Goal: Task Accomplishment & Management: Complete application form

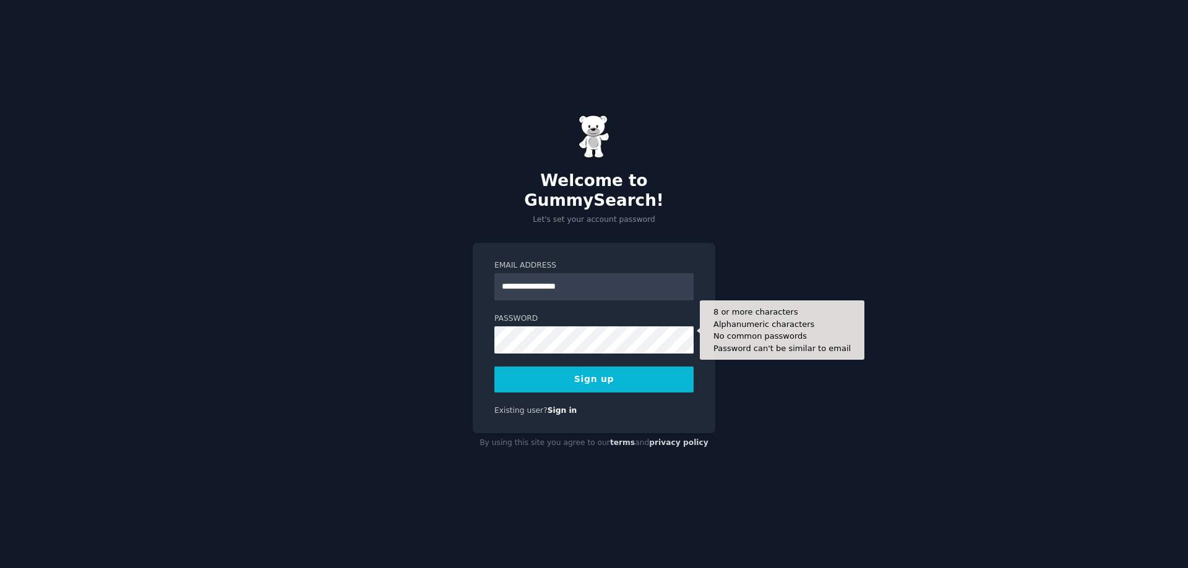
type input "**********"
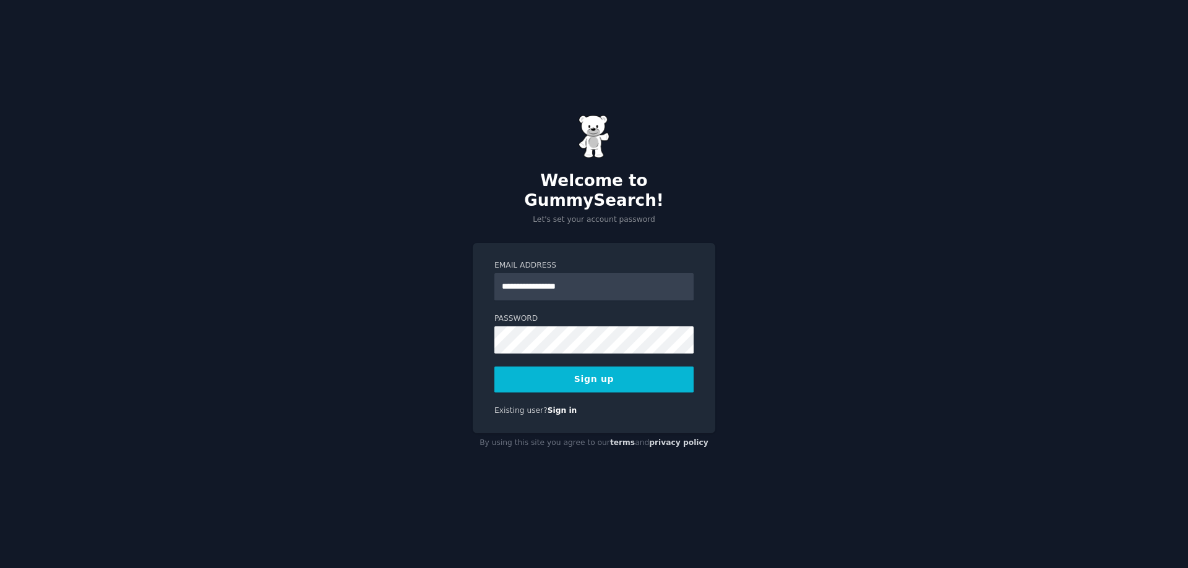
click at [555, 369] on button "Sign up" at bounding box center [593, 380] width 199 height 26
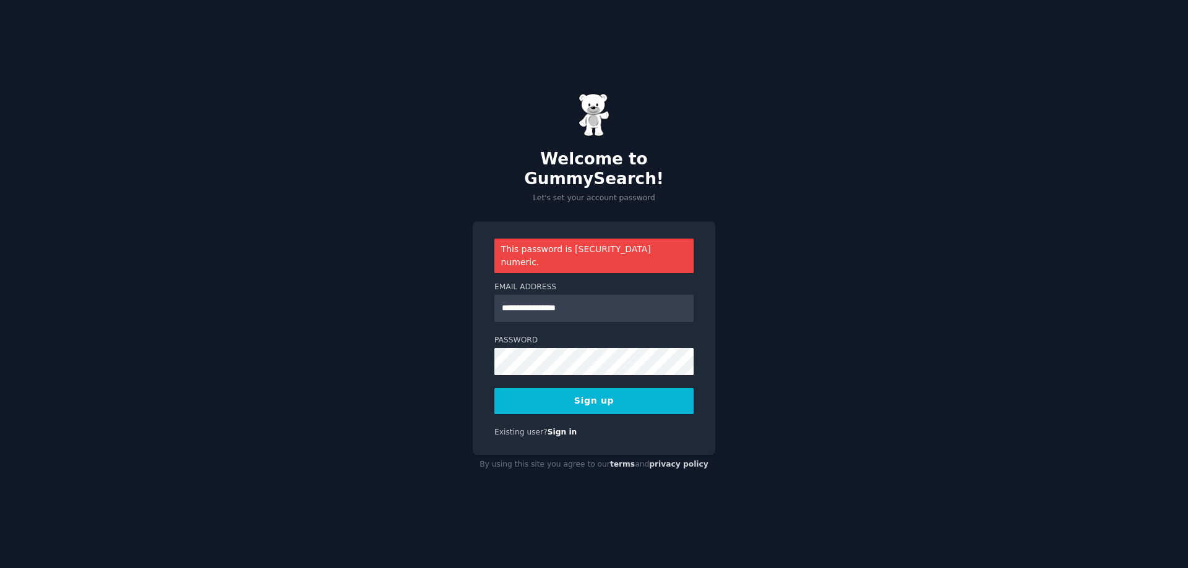
click at [578, 388] on button "Sign up" at bounding box center [593, 401] width 199 height 26
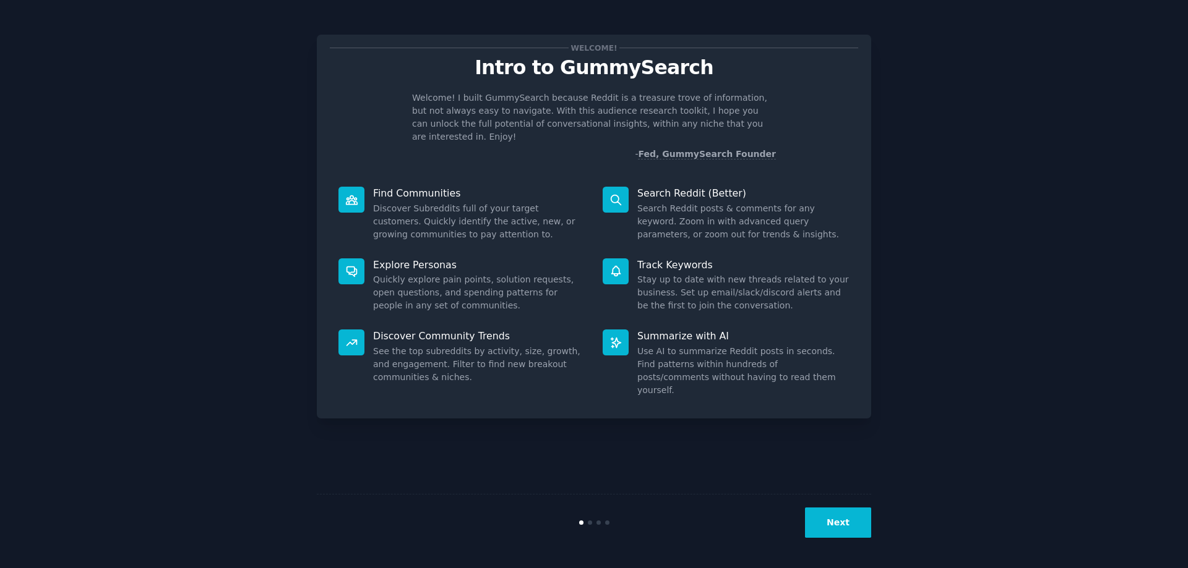
click at [829, 515] on button "Next" at bounding box center [838, 523] width 66 height 30
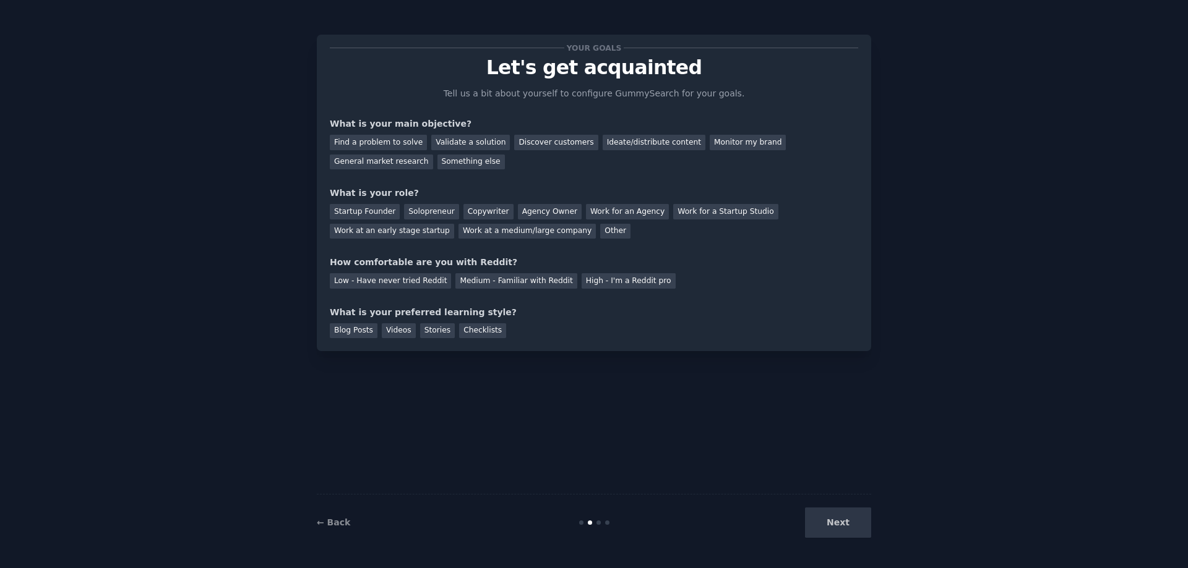
click at [829, 515] on div "Next" at bounding box center [778, 523] width 185 height 30
click at [371, 140] on div "Find a problem to solve" at bounding box center [378, 142] width 97 height 15
click at [379, 205] on div "Startup Founder" at bounding box center [365, 211] width 70 height 15
click at [859, 520] on div "Next" at bounding box center [778, 523] width 185 height 30
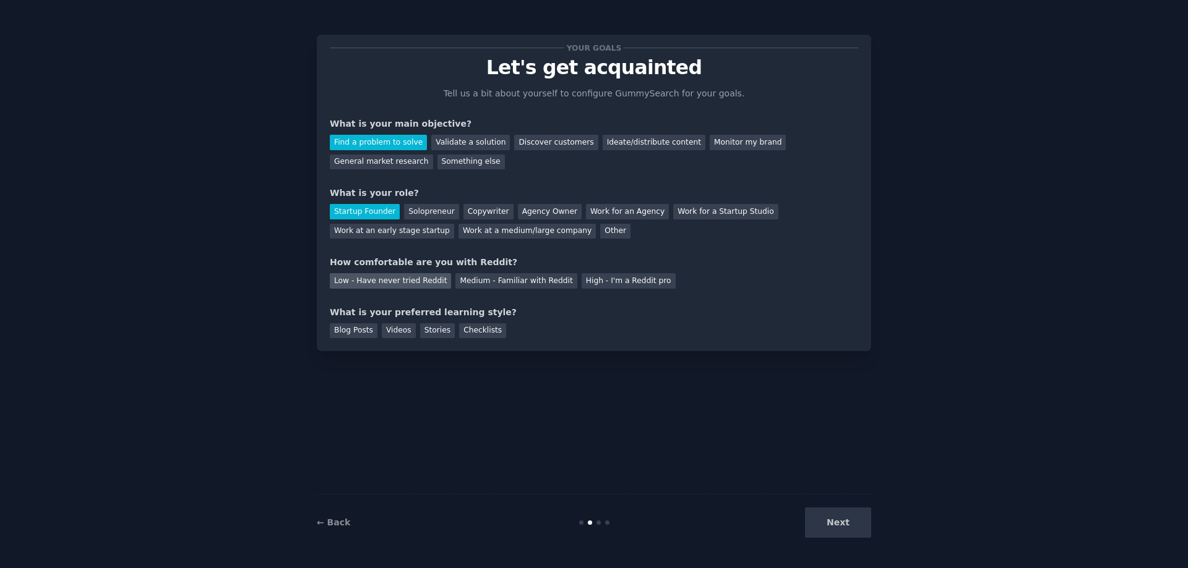
click at [414, 283] on div "Low - Have never tried Reddit" at bounding box center [390, 280] width 121 height 15
click at [398, 332] on div "Videos" at bounding box center [399, 331] width 34 height 15
click at [843, 525] on button "Next" at bounding box center [838, 523] width 66 height 30
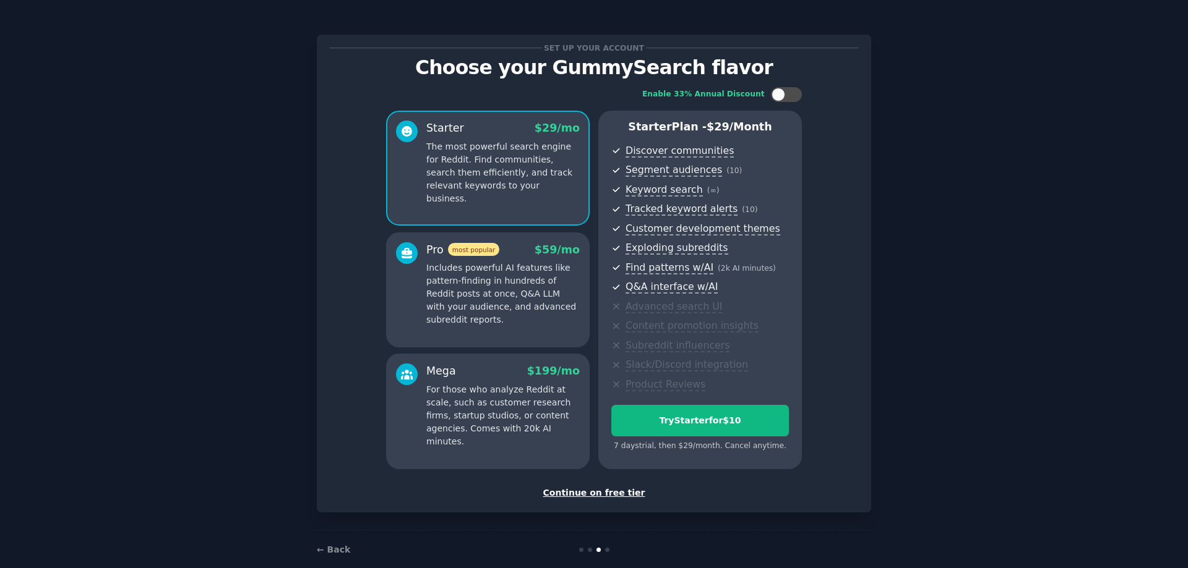
click at [624, 495] on div "Continue on free tier" at bounding box center [594, 493] width 528 height 13
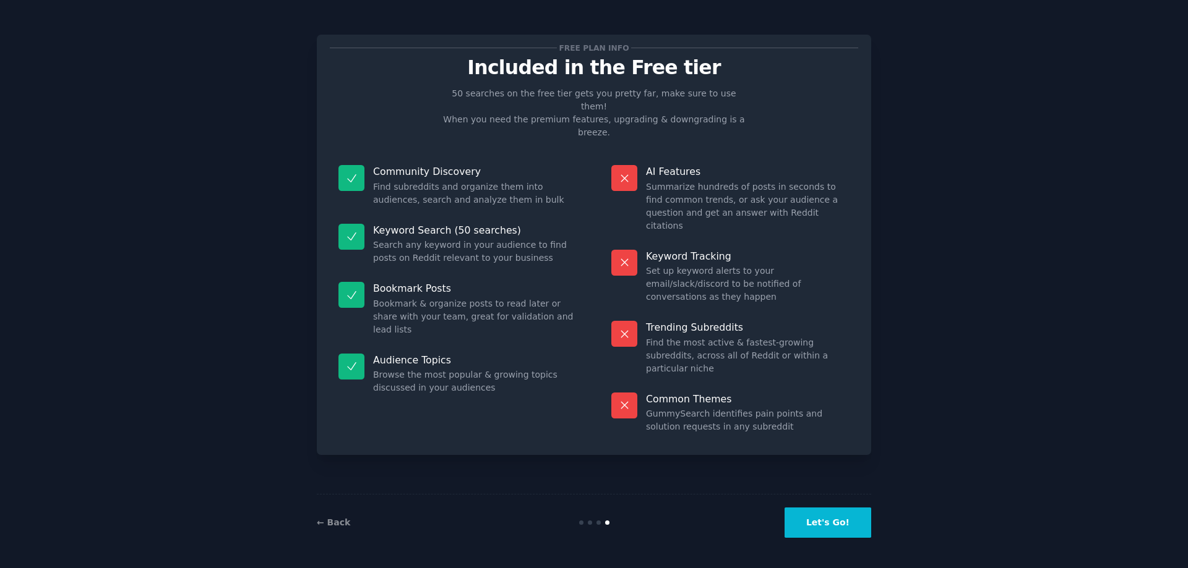
click at [849, 524] on button "Let's Go!" at bounding box center [827, 523] width 87 height 30
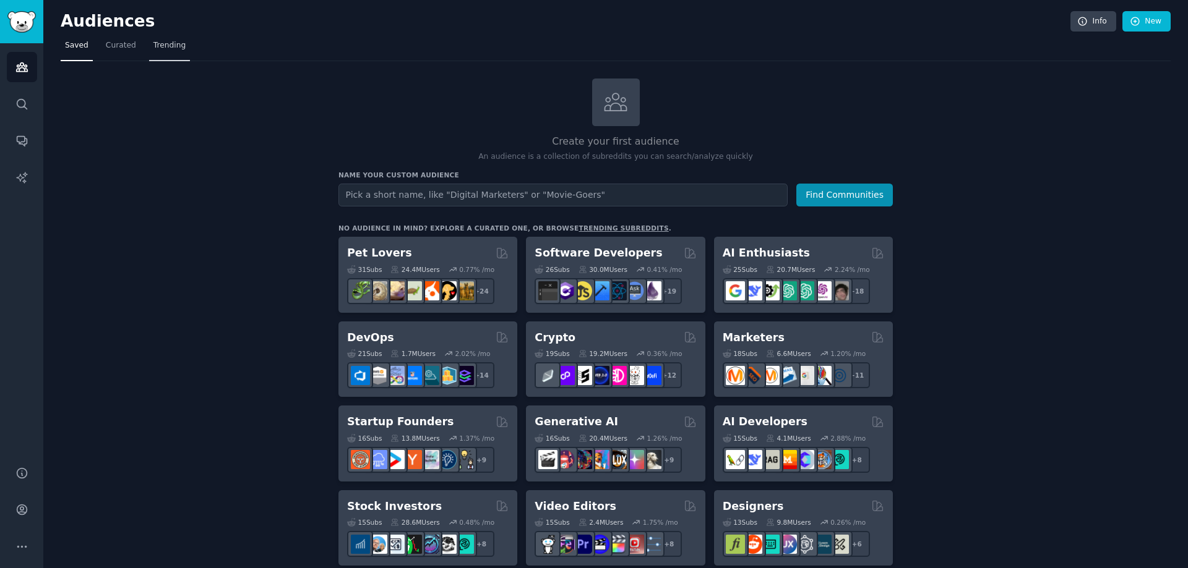
click at [167, 48] on span "Trending" at bounding box center [169, 45] width 32 height 11
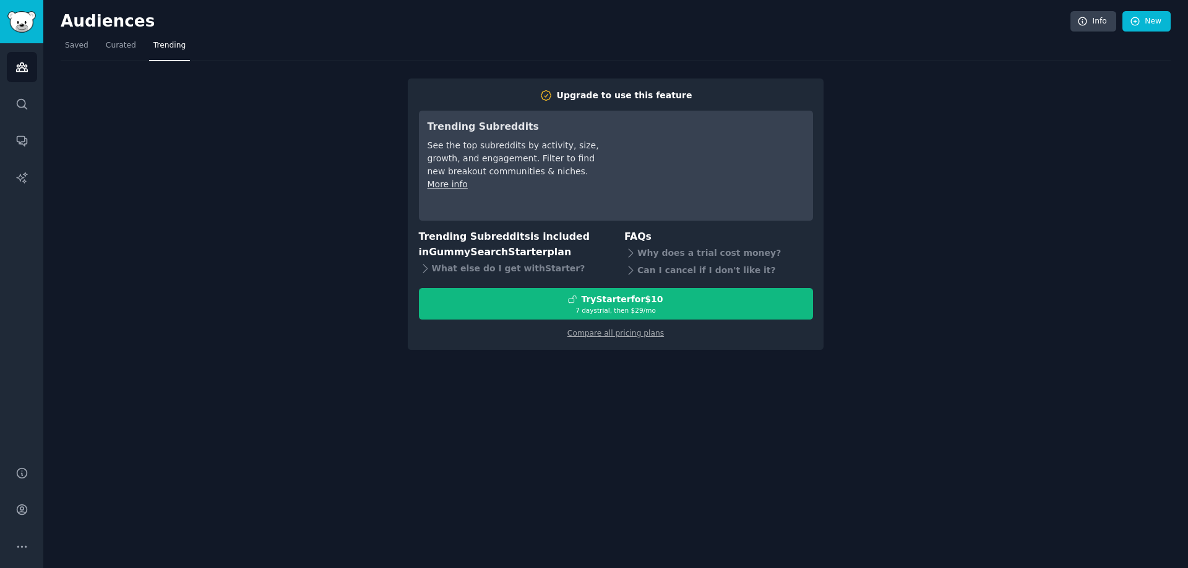
click at [859, 129] on div "Upgrade to use this feature Trending Subreddits See the top subreddits by activ…" at bounding box center [616, 205] width 1110 height 289
click at [74, 43] on span "Saved" at bounding box center [77, 45] width 24 height 11
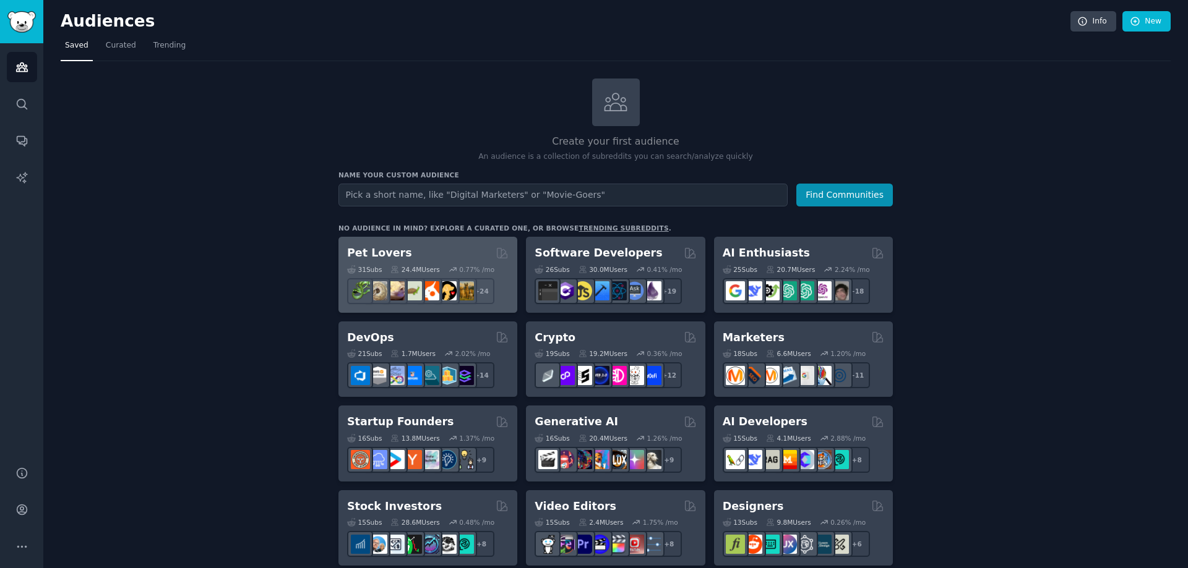
click at [417, 256] on div "Pet Lovers" at bounding box center [427, 253] width 161 height 15
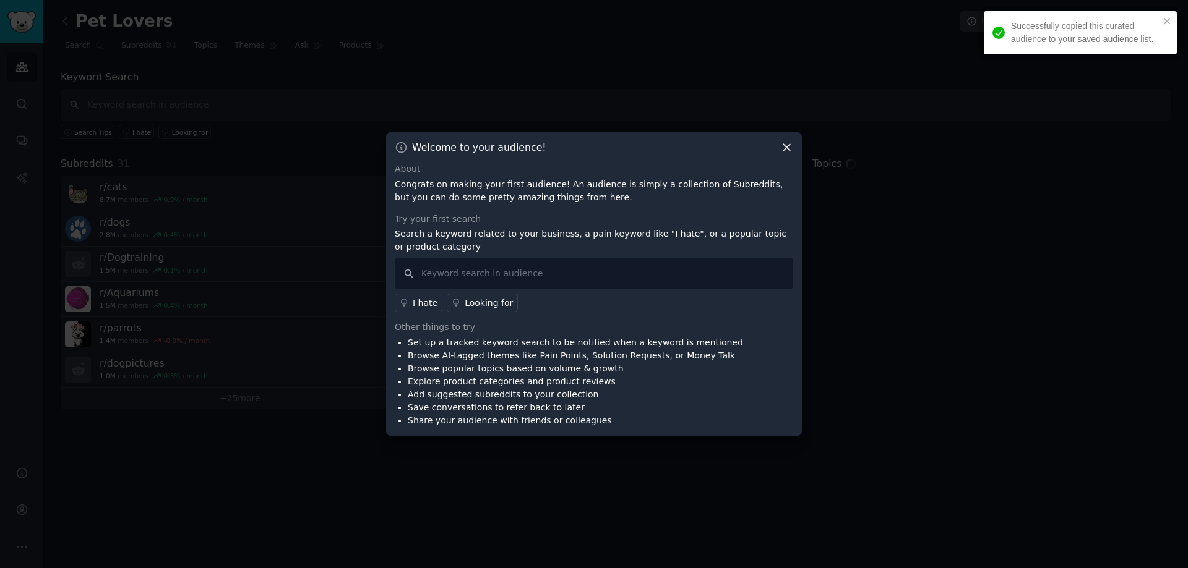
click at [782, 148] on icon at bounding box center [786, 147] width 13 height 13
